Goal: Feedback & Contribution: Submit feedback/report problem

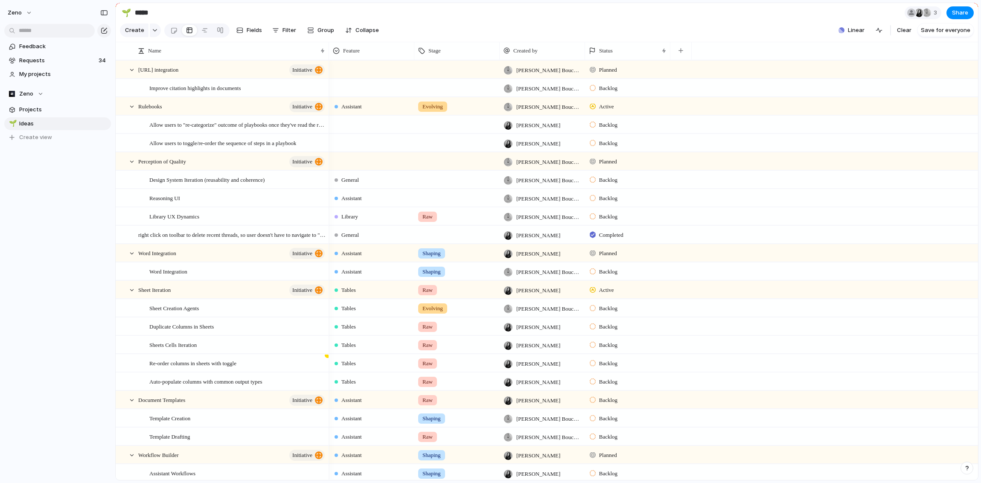
click at [145, 13] on input "*****" at bounding box center [183, 12] width 100 height 15
click at [29, 15] on button "Zeno" at bounding box center [20, 13] width 33 height 14
click at [67, 12] on div "Settings Invite members Change theme Sign out" at bounding box center [490, 241] width 981 height 483
click at [40, 61] on span "Requests" at bounding box center [57, 60] width 77 height 9
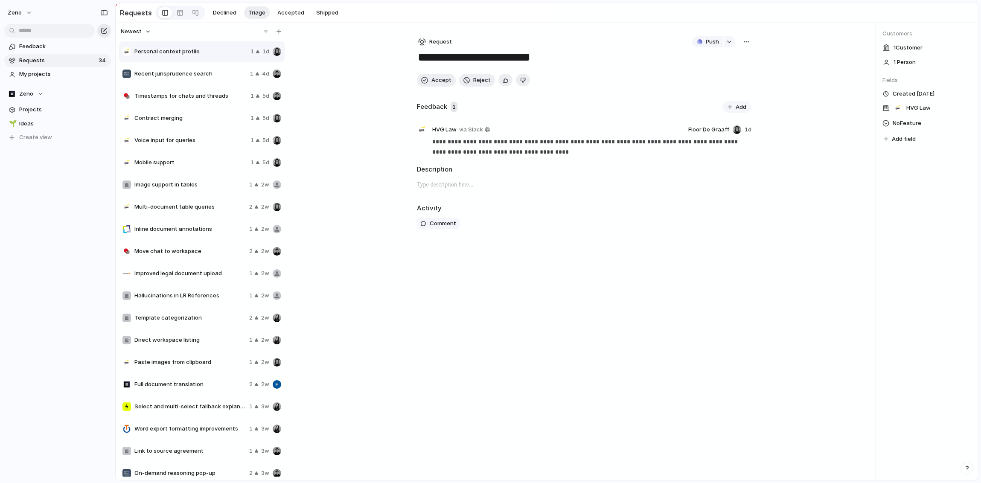
click at [108, 26] on button "button" at bounding box center [104, 31] width 14 height 14
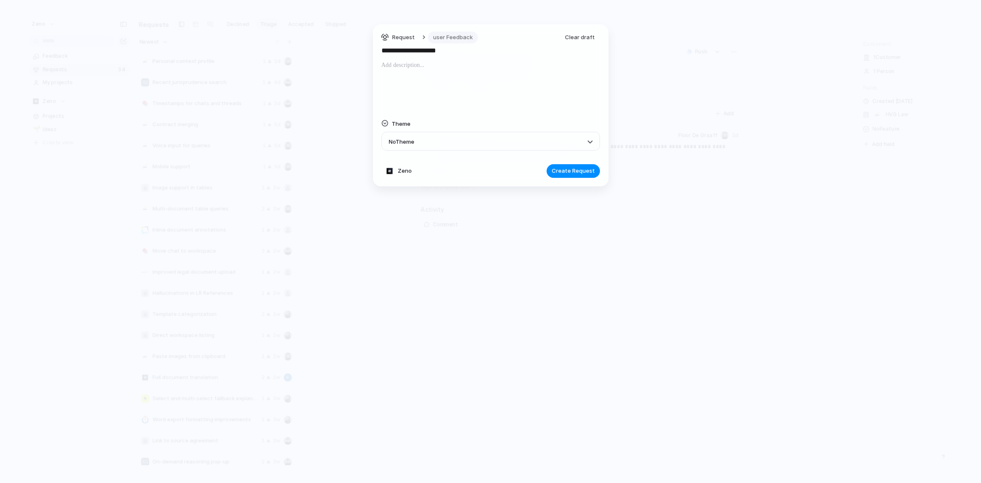
click at [445, 41] on span "user Feedback" at bounding box center [453, 37] width 40 height 9
